Goal: Task Accomplishment & Management: Use online tool/utility

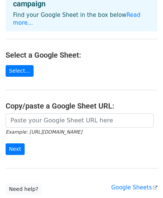
scroll to position [53, 0]
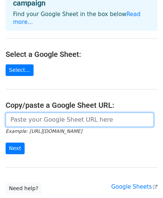
click at [49, 112] on input "url" at bounding box center [80, 119] width 148 height 14
paste input "https://docs.google.com/spreadsheets/d/11CpMcuicfRBAO64vO-jm5zsIaUjLms7vaPTEZsR…"
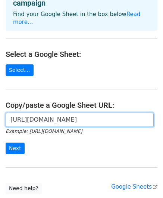
scroll to position [0, 219]
type input "https://docs.google.com/spreadsheets/d/11CpMcuicfRBAO64vO-jm5zsIaUjLms7vaPTEZsR…"
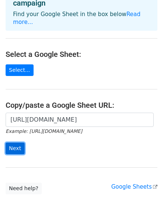
scroll to position [0, 0]
click at [16, 142] on input "Next" at bounding box center [15, 148] width 19 height 12
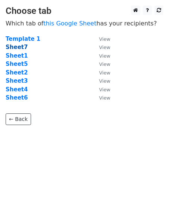
click at [18, 46] on strong "Sheet7" at bounding box center [17, 47] width 22 height 7
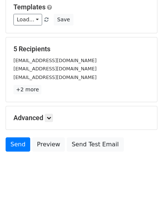
scroll to position [121, 0]
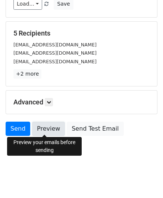
click at [51, 125] on link "Preview" at bounding box center [48, 128] width 33 height 14
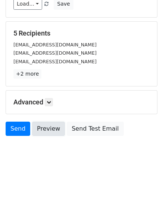
click at [47, 127] on link "Preview" at bounding box center [48, 128] width 33 height 14
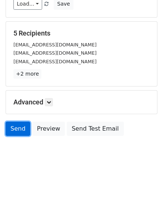
click at [19, 123] on link "Send" at bounding box center [18, 128] width 25 height 14
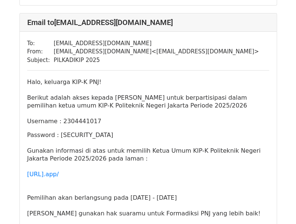
scroll to position [986, 0]
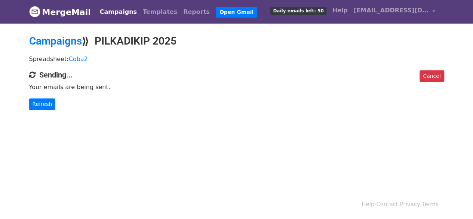
click at [322, 13] on span "Daily emails left: 50" at bounding box center [298, 11] width 56 height 8
